Goal: Information Seeking & Learning: Compare options

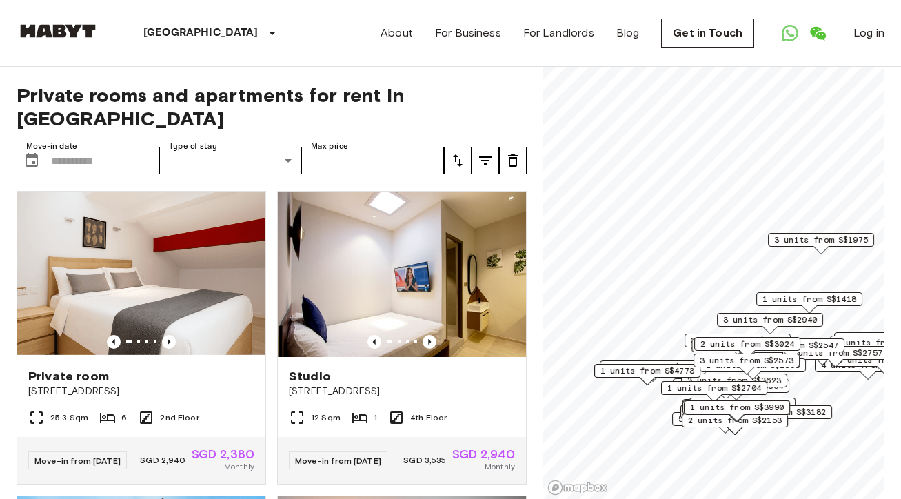
click at [462, 152] on icon "tune" at bounding box center [457, 160] width 17 height 17
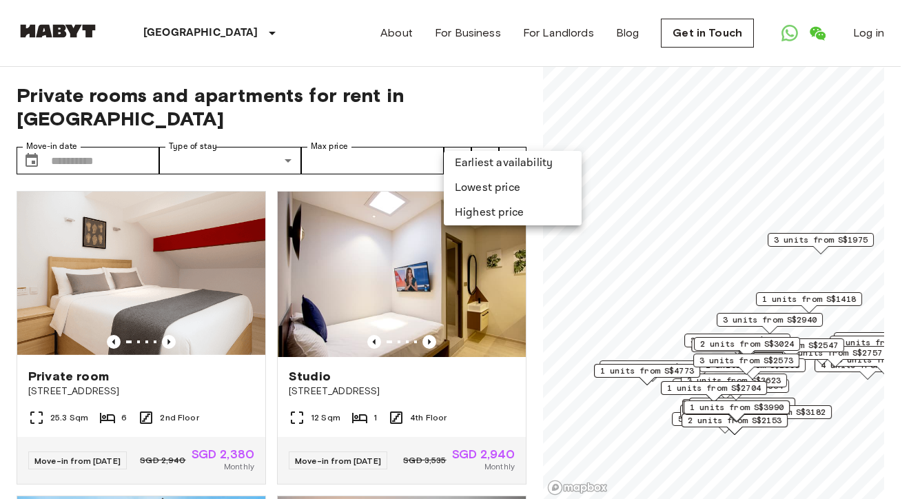
click at [474, 188] on li "Lowest price" at bounding box center [513, 188] width 138 height 25
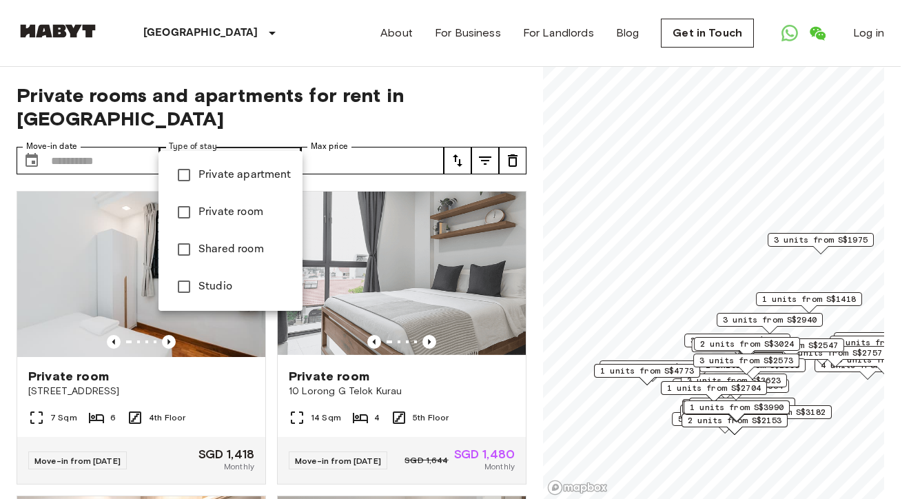
click at [236, 209] on span "Private room" at bounding box center [245, 212] width 93 height 17
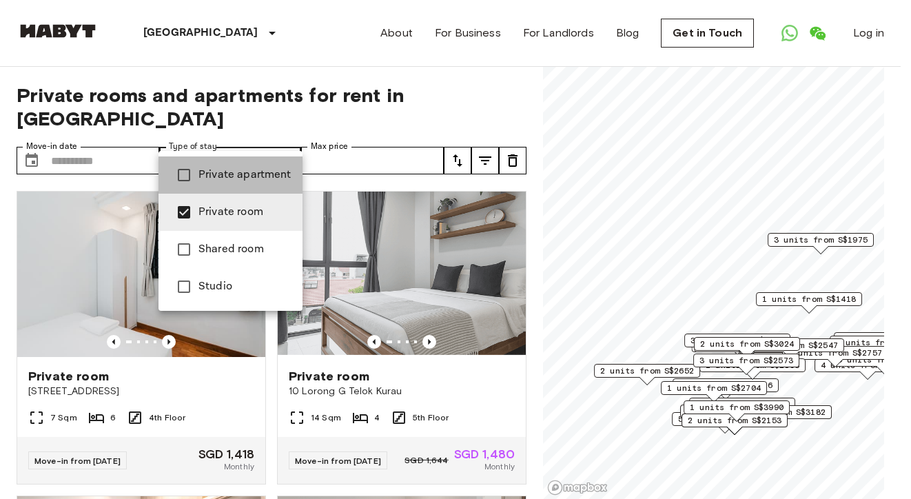
click at [245, 182] on span "Private apartment" at bounding box center [245, 175] width 93 height 17
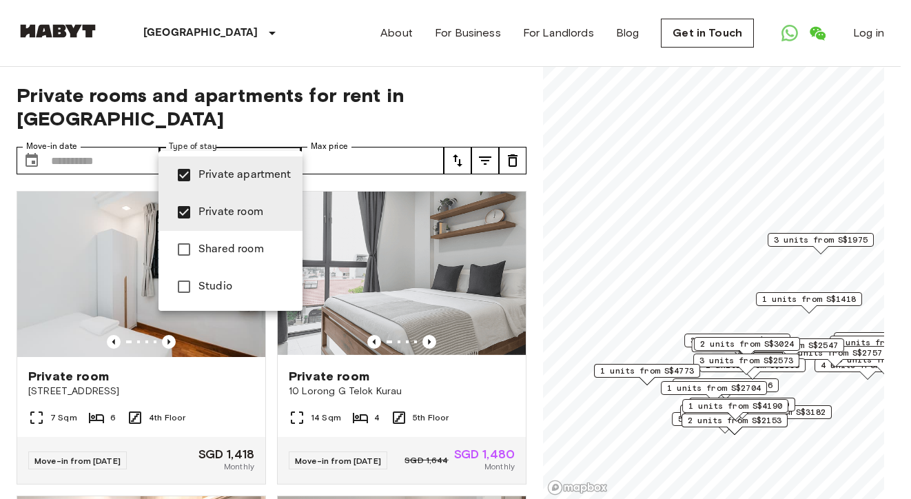
click at [230, 296] on li "Studio" at bounding box center [231, 286] width 144 height 37
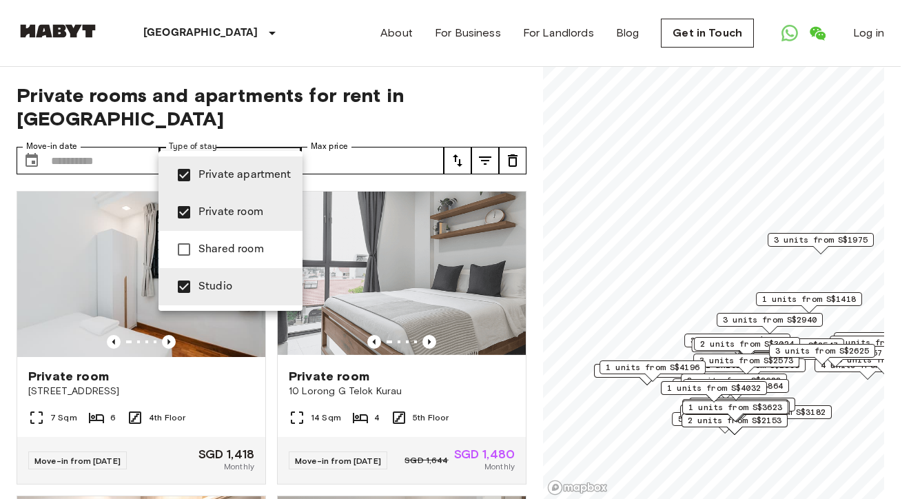
click at [423, 103] on div at bounding box center [455, 249] width 911 height 499
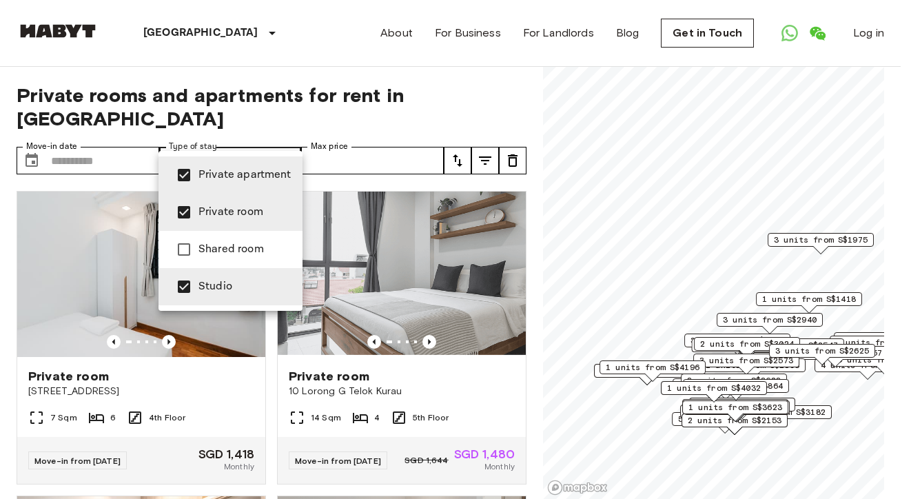
click at [238, 200] on li "Private room" at bounding box center [231, 212] width 144 height 37
type input "**********"
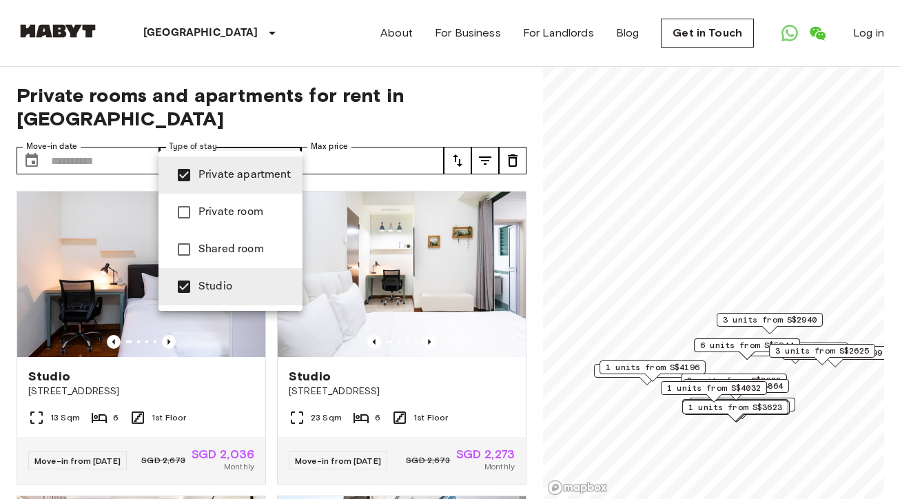
click at [366, 111] on div at bounding box center [455, 249] width 911 height 499
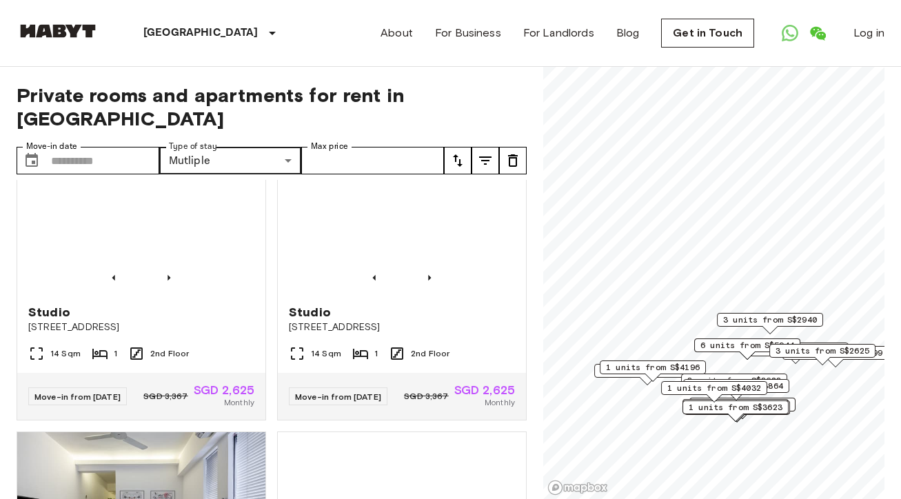
scroll to position [980, 0]
